Goal: Check status: Check status

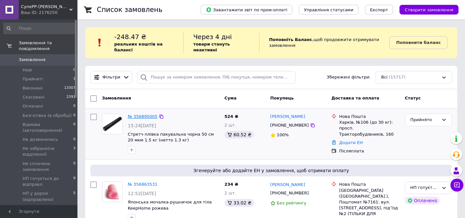
click at [139, 114] on link "№ 356895005" at bounding box center [143, 116] width 30 height 5
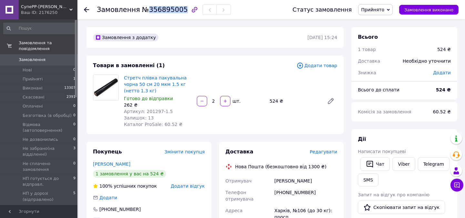
drag, startPoint x: 144, startPoint y: 9, endPoint x: 176, endPoint y: 8, distance: 32.0
click at [176, 8] on span "№356895005" at bounding box center [165, 10] width 46 height 8
copy span "356895005"
click at [85, 10] on use at bounding box center [86, 9] width 5 height 5
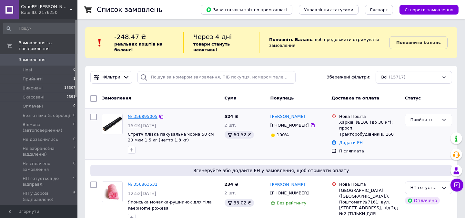
click at [144, 114] on link "№ 356895005" at bounding box center [143, 116] width 30 height 5
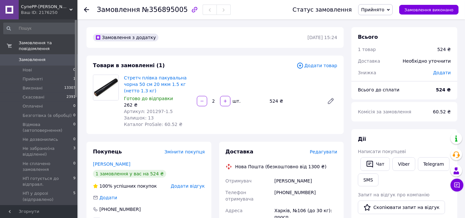
click at [87, 11] on icon at bounding box center [86, 9] width 5 height 5
